Goal: Task Accomplishment & Management: Use online tool/utility

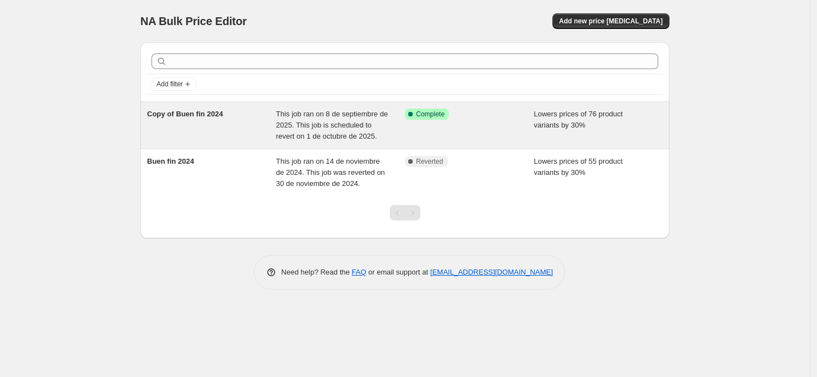
click at [242, 134] on div "Copy of Buen fin 2024" at bounding box center [211, 125] width 129 height 33
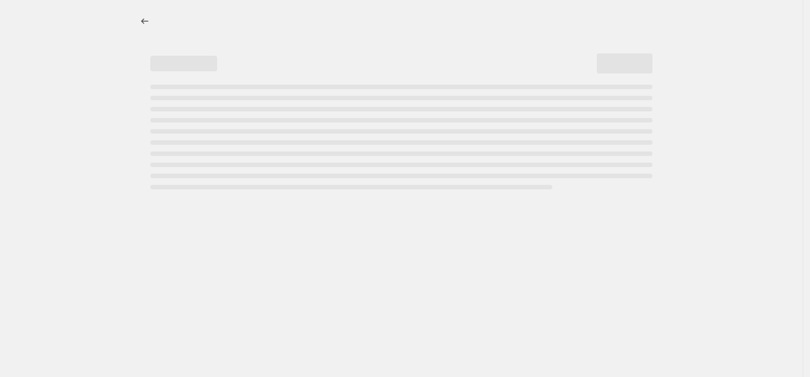
select select "percentage"
select select "collection"
select select "product_status"
